Goal: Information Seeking & Learning: Learn about a topic

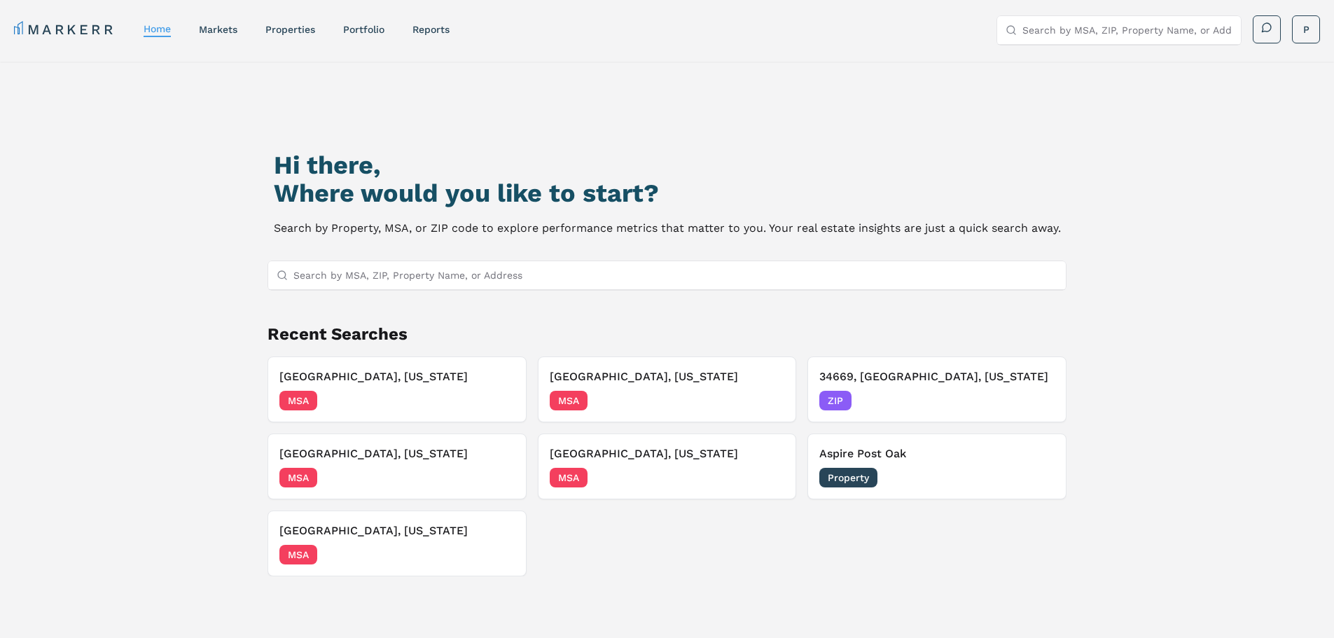
drag, startPoint x: 186, startPoint y: 83, endPoint x: 266, endPoint y: 176, distance: 122.7
drag, startPoint x: 266, startPoint y: 176, endPoint x: 653, endPoint y: 209, distance: 387.9
click at [653, 209] on div "Hi there, Where would you like to start? Search by Property, MSA, or ZIP code t…" at bounding box center [667, 194] width 787 height 87
click at [364, 455] on h3 "Frisco, Texas" at bounding box center [396, 453] width 235 height 17
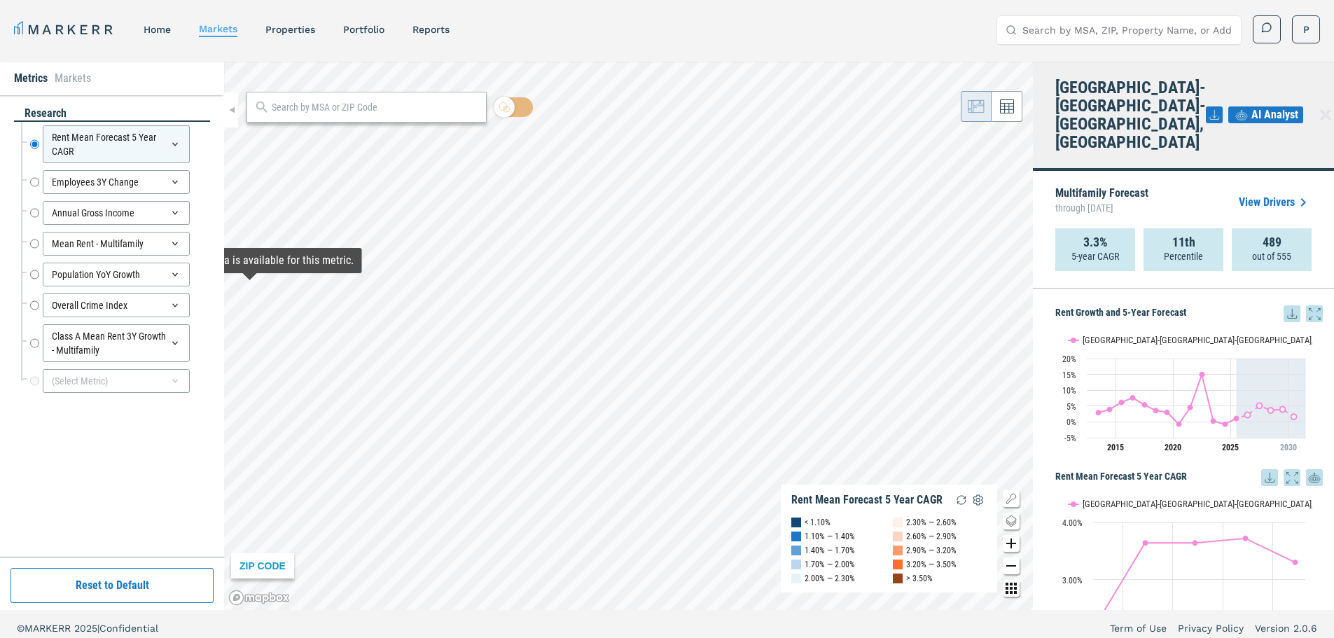
click at [29, 236] on div "Mean Rent - Multifamily Mean Rent - Multifamily" at bounding box center [115, 243] width 189 height 31
click at [34, 241] on input "Mean Rent - Multifamily" at bounding box center [34, 244] width 9 height 24
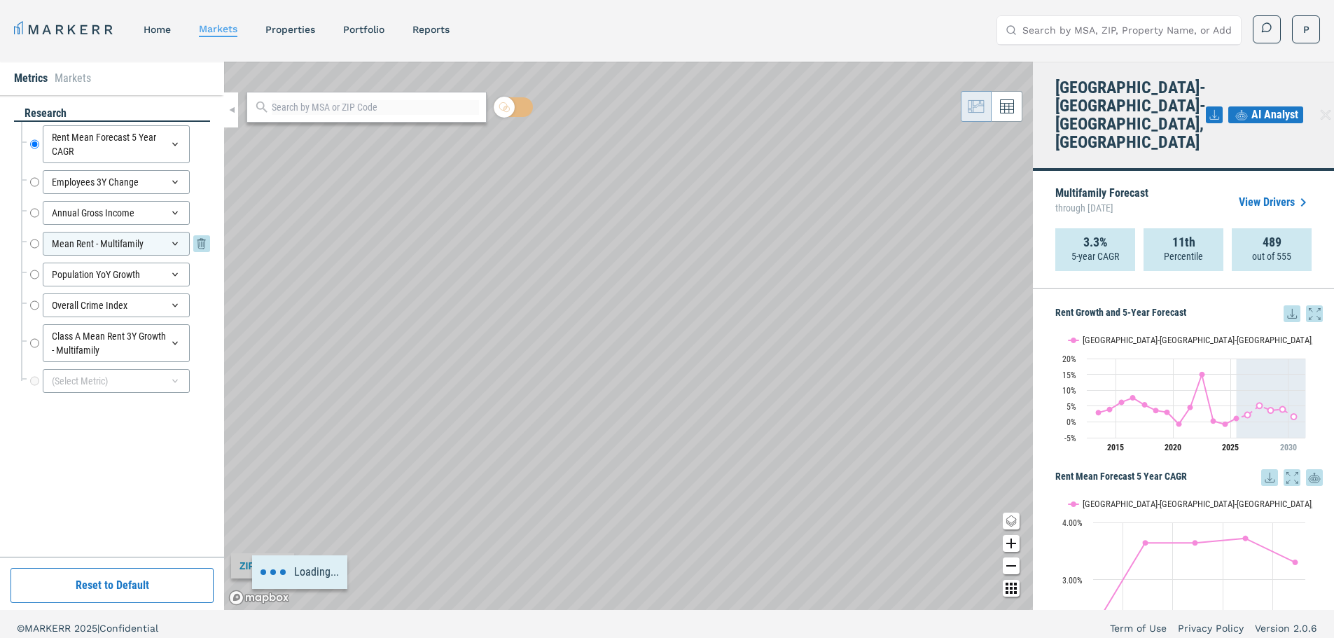
radio input "false"
radio input "true"
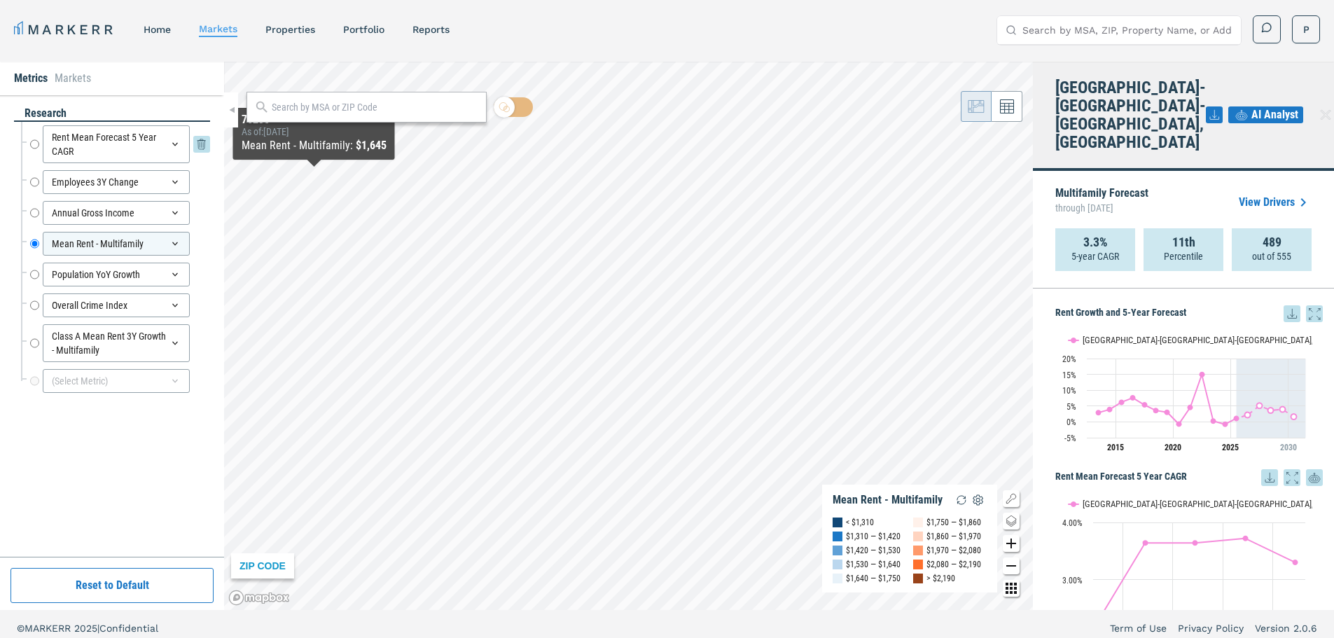
click at [36, 146] on input "Rent Mean Forecast 5 Year CAGR" at bounding box center [34, 144] width 9 height 38
radio input "true"
